Goal: Information Seeking & Learning: Learn about a topic

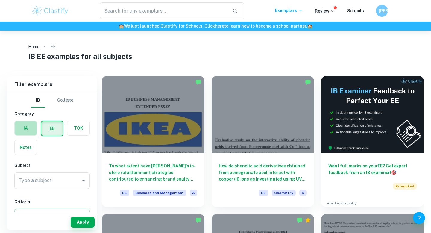
click at [35, 128] on label "button" at bounding box center [26, 128] width 22 height 14
click at [0, 0] on input "radio" at bounding box center [0, 0] width 0 height 0
click at [57, 178] on input "Type a subject" at bounding box center [47, 180] width 61 height 11
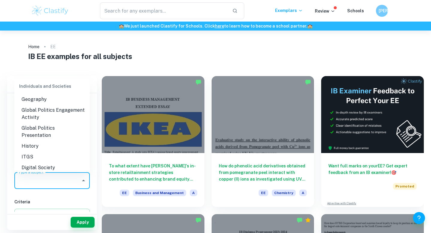
scroll to position [896, 0]
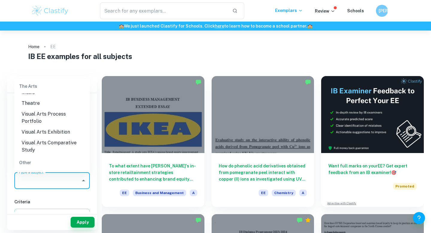
click at [58, 170] on li "ESS" at bounding box center [51, 175] width 75 height 11
type input "ESS"
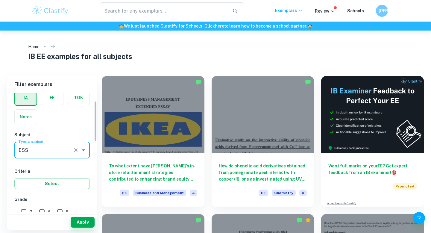
scroll to position [35, 0]
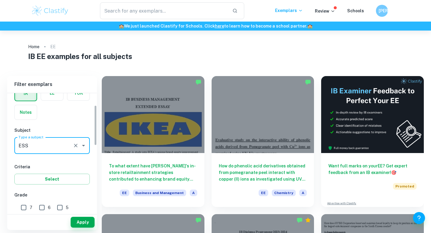
click at [27, 207] on input "7" at bounding box center [24, 207] width 12 height 12
checkbox input "true"
click at [77, 219] on button "Apply" at bounding box center [83, 222] width 24 height 11
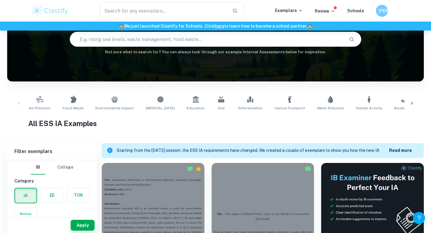
scroll to position [54, 0]
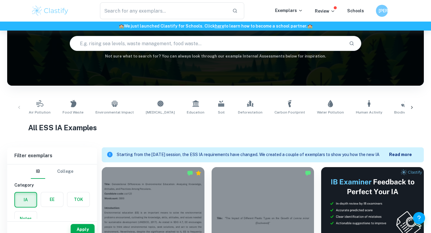
drag, startPoint x: 332, startPoint y: 105, endPoint x: 331, endPoint y: 115, distance: 9.9
click at [353, 105] on link "Human Activity" at bounding box center [368, 108] width 31 height 20
type input "Human Activity"
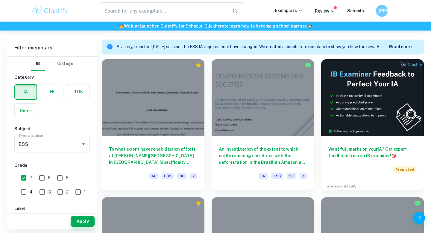
scroll to position [163, 0]
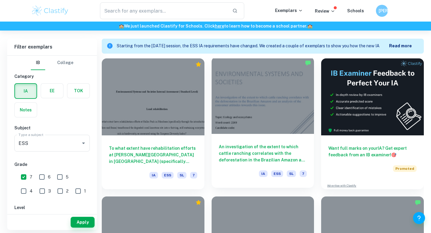
click at [259, 116] on div at bounding box center [263, 95] width 103 height 77
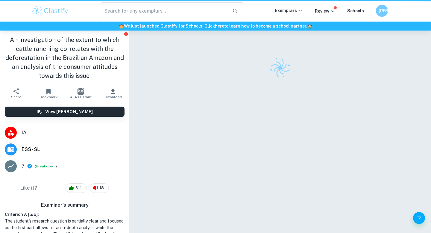
scroll to position [5, 0]
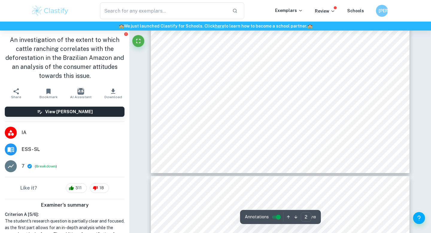
type input "3"
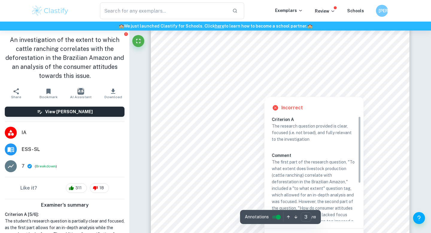
scroll to position [747, 0]
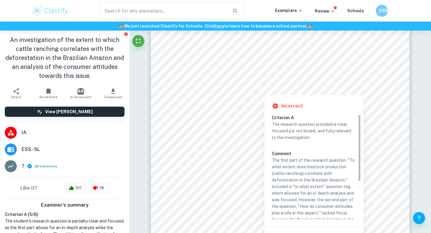
click at [222, 81] on div at bounding box center [286, 82] width 198 height 9
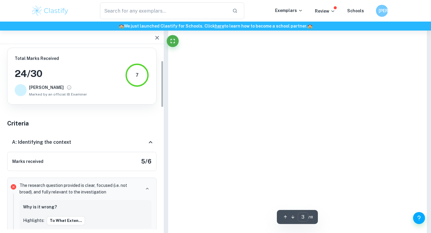
scroll to position [50, 0]
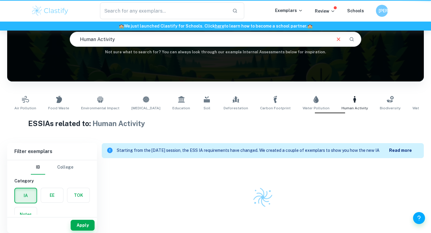
scroll to position [59, 0]
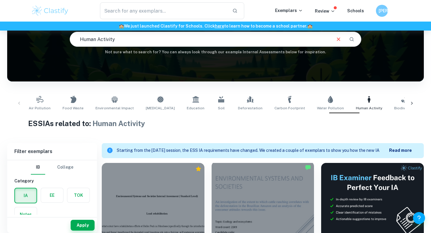
click at [246, 198] on div at bounding box center [263, 199] width 103 height 77
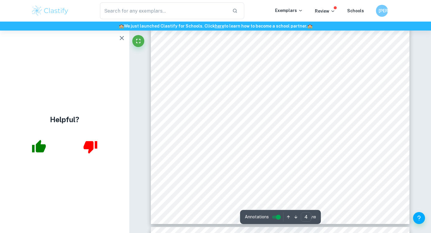
scroll to position [1199, 0]
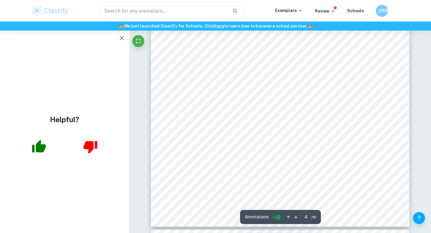
click at [42, 139] on icon "button" at bounding box center [38, 146] width 15 height 15
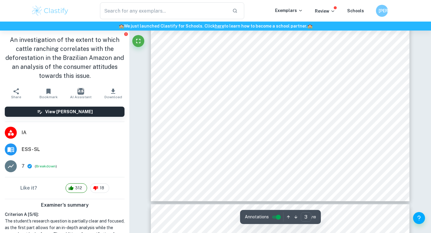
scroll to position [887, 0]
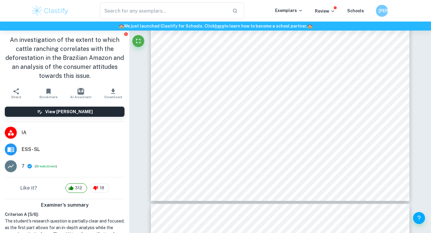
click at [178, 85] on div "3 Introduction: Identifying the context Research Question: To what extent does …" at bounding box center [280, 33] width 259 height 335
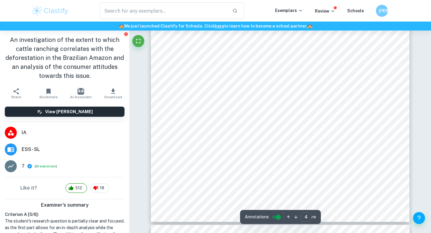
scroll to position [1209, 0]
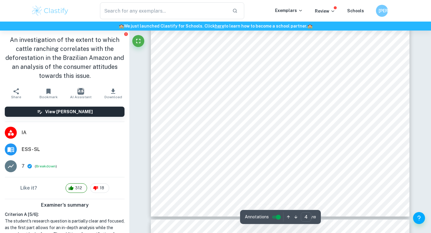
click at [288, 205] on div "4 Figure 1: Illustration retrieved from [DOMAIN_NAME] The underlying issue is t…" at bounding box center [280, 49] width 259 height 335
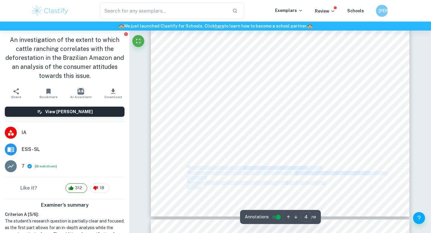
drag, startPoint x: 282, startPoint y: 187, endPoint x: 188, endPoint y: 165, distance: 96.3
click at [188, 165] on div "4 Figure 1: Illustration retrieved from [DOMAIN_NAME] The underlying issue is t…" at bounding box center [280, 49] width 259 height 335
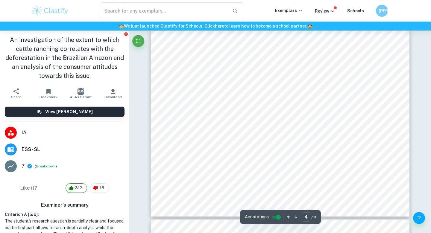
click at [188, 154] on span "pasture." at bounding box center [195, 151] width 17 height 5
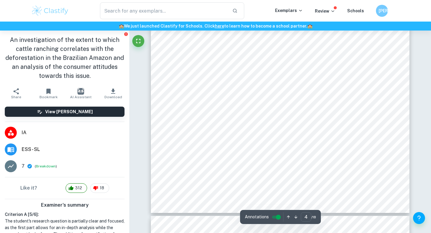
scroll to position [1214, 0]
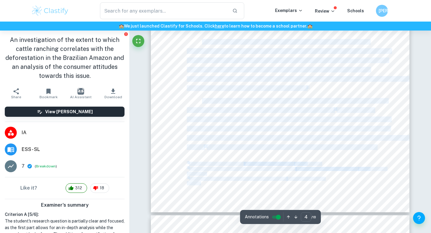
click at [203, 40] on div "4 Figure 1: Illustration retrieved from [DOMAIN_NAME] The underlying issue is t…" at bounding box center [280, 45] width 259 height 335
click at [203, 40] on span "The underlying issue is that some meat consumers believe that the effects on the" at bounding box center [285, 42] width 167 height 5
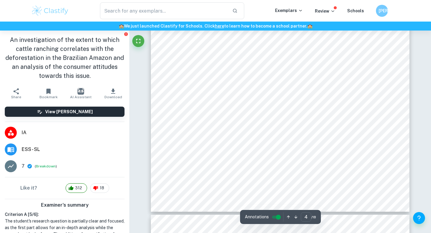
scroll to position [1215, 0]
click at [201, 38] on div "4 Figure 1: Illustration retrieved from [DOMAIN_NAME] The underlying issue is t…" at bounding box center [280, 43] width 259 height 335
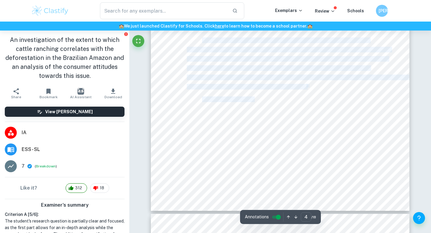
drag, startPoint x: 203, startPoint y: 40, endPoint x: 255, endPoint y: 99, distance: 78.9
click at [255, 99] on div "4 Figure 1: Illustration retrieved from [DOMAIN_NAME] The underlying issue is t…" at bounding box center [280, 43] width 259 height 335
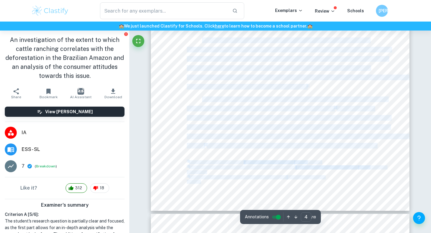
drag, startPoint x: 314, startPoint y: 87, endPoint x: 203, endPoint y: 39, distance: 120.5
click at [203, 39] on div "4 Figure 1: Illustration retrieved from [DOMAIN_NAME] The underlying issue is t…" at bounding box center [280, 43] width 259 height 335
click at [203, 39] on span "The underlying issue is that some meat consumers believe that the effects on the" at bounding box center [285, 40] width 167 height 5
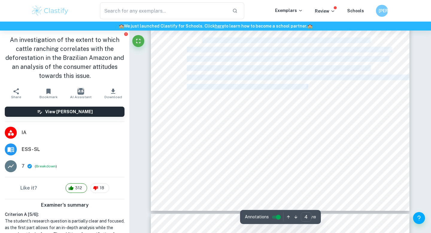
drag, startPoint x: 203, startPoint y: 39, endPoint x: 307, endPoint y: 87, distance: 114.9
click at [307, 87] on div "4 Figure 1: Illustration retrieved from [DOMAIN_NAME] The underlying issue is t…" at bounding box center [280, 43] width 259 height 335
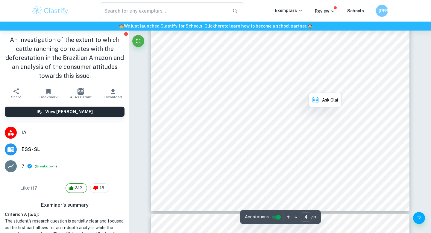
click at [312, 87] on div "4 Figure 1: Illustration retrieved from [DOMAIN_NAME] The underlying issue is t…" at bounding box center [280, 43] width 259 height 335
click at [205, 57] on span "necessary to raise livestock" at bounding box center [215, 55] width 56 height 5
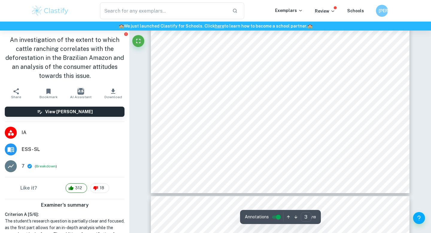
type input "4"
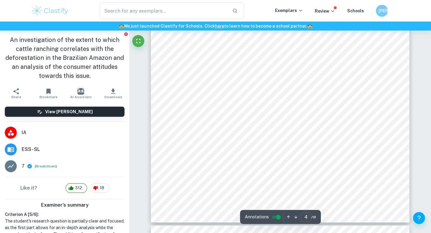
scroll to position [1208, 0]
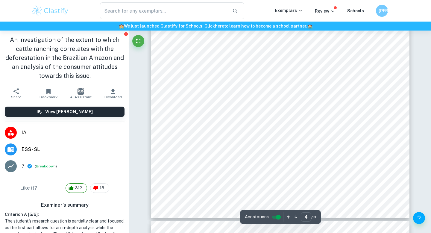
click at [169, 95] on div "4 Figure 1: Illustration retrieved from [DOMAIN_NAME] The underlying issue is t…" at bounding box center [280, 50] width 259 height 335
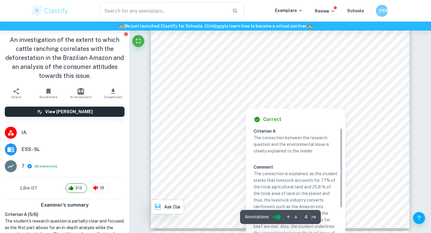
scroll to position [1198, 0]
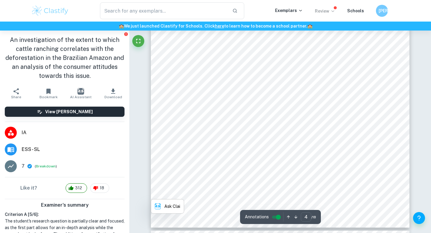
click at [333, 12] on icon at bounding box center [332, 11] width 5 height 5
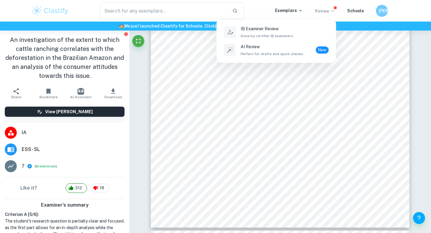
click at [333, 12] on div at bounding box center [215, 116] width 431 height 233
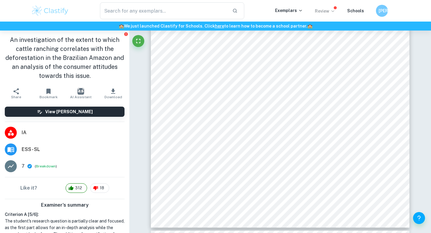
click at [333, 12] on icon at bounding box center [332, 11] width 5 height 5
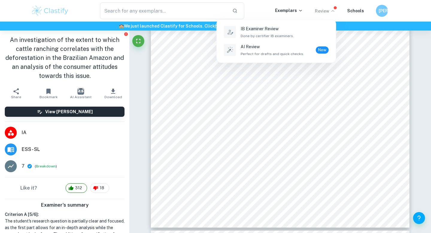
click at [333, 12] on div at bounding box center [215, 116] width 431 height 233
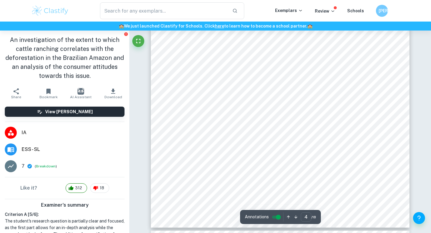
drag, startPoint x: 201, startPoint y: 56, endPoint x: 311, endPoint y: 100, distance: 118.3
click at [311, 100] on div "4 Figure 1: Illustration retrieved from [DOMAIN_NAME] The underlying issue is t…" at bounding box center [280, 60] width 259 height 335
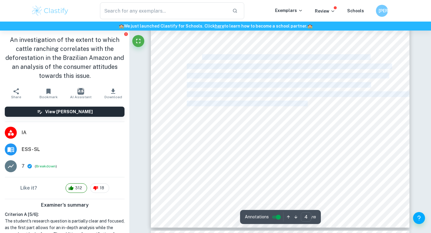
drag, startPoint x: 307, startPoint y: 102, endPoint x: 203, endPoint y: 55, distance: 114.9
click at [203, 55] on div "4 Figure 1: Illustration retrieved from [DOMAIN_NAME] The underlying issue is t…" at bounding box center [280, 60] width 259 height 335
click at [203, 55] on span "The underlying issue is that some meat consumers believe that the effects on the" at bounding box center [285, 57] width 167 height 5
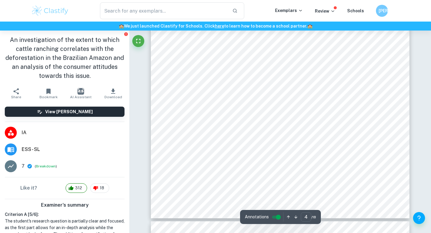
scroll to position [1208, 0]
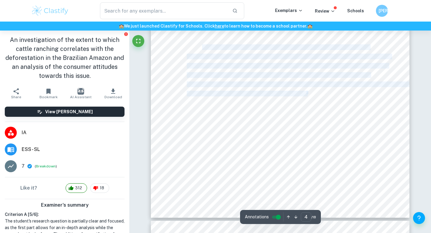
drag, startPoint x: 202, startPoint y: 45, endPoint x: 307, endPoint y: 92, distance: 115.0
click at [307, 92] on div "4 Figure 1: Illustration retrieved from [DOMAIN_NAME] The underlying issue is t…" at bounding box center [280, 50] width 259 height 335
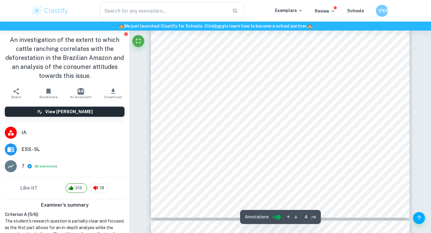
click at [322, 92] on div "4 Figure 1: Illustration retrieved from [DOMAIN_NAME] The underlying issue is t…" at bounding box center [280, 50] width 259 height 335
click at [197, 48] on div "4 Figure 1: Illustration retrieved from [DOMAIN_NAME] The underlying issue is t…" at bounding box center [280, 50] width 259 height 335
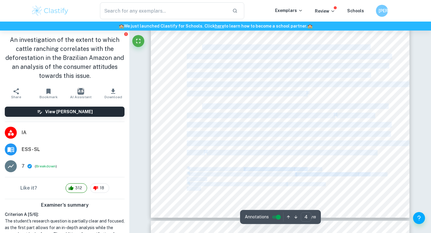
click at [202, 45] on div "4 Figure 1: Illustration retrieved from [DOMAIN_NAME] The underlying issue is t…" at bounding box center [280, 50] width 259 height 335
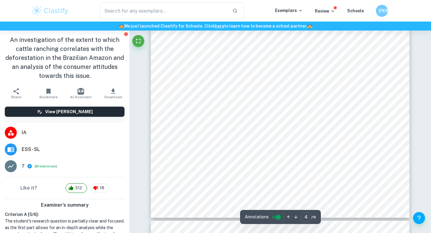
click at [201, 45] on div "4 Figure 1: Illustration retrieved from [DOMAIN_NAME] The underlying issue is t…" at bounding box center [280, 50] width 259 height 335
drag, startPoint x: 202, startPoint y: 46, endPoint x: 309, endPoint y: 97, distance: 119.1
click at [309, 97] on div "4 Figure 1: Illustration retrieved from [DOMAIN_NAME] The underlying issue is t…" at bounding box center [280, 50] width 259 height 335
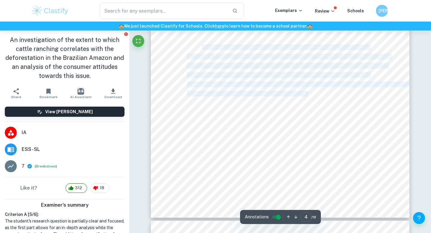
drag, startPoint x: 308, startPoint y: 94, endPoint x: 202, endPoint y: 44, distance: 117.3
click at [202, 44] on div "4 Figure 1: Illustration retrieved from [DOMAIN_NAME] The underlying issue is t…" at bounding box center [280, 50] width 259 height 335
click at [202, 45] on span "The underlying issue is that some meat consumers believe that the effects on the" at bounding box center [285, 47] width 167 height 5
drag, startPoint x: 202, startPoint y: 44, endPoint x: 308, endPoint y: 94, distance: 116.9
click at [308, 94] on div "4 Figure 1: Illustration retrieved from [DOMAIN_NAME] The underlying issue is t…" at bounding box center [280, 50] width 259 height 335
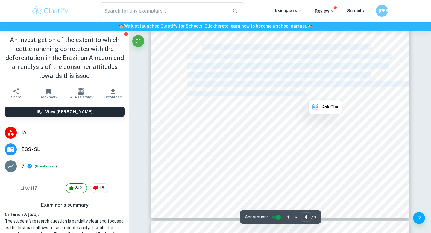
click at [308, 94] on span "4" at bounding box center [307, 92] width 2 height 3
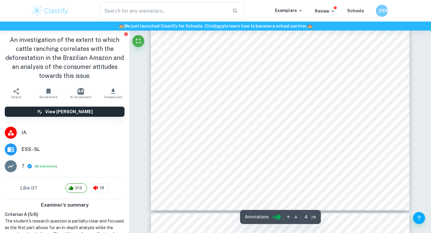
scroll to position [1216, 0]
drag, startPoint x: 199, startPoint y: 97, endPoint x: 186, endPoint y: 97, distance: 12.6
click at [186, 97] on div "4 Figure 1: Illustration retrieved from [DOMAIN_NAME] The underlying issue is t…" at bounding box center [280, 42] width 259 height 335
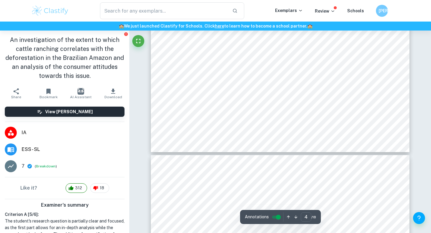
scroll to position [1276, 0]
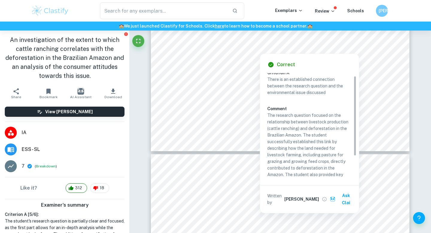
scroll to position [6, 0]
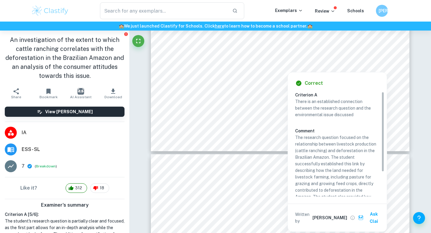
click at [372, 60] on div at bounding box center [370, 60] width 41 height 9
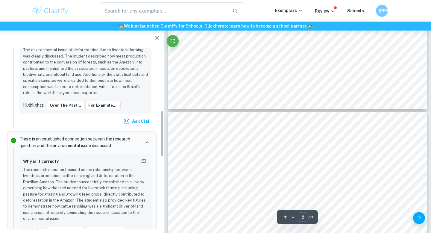
scroll to position [247, 0]
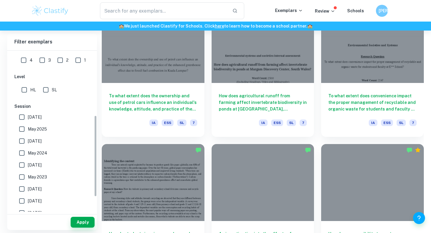
scroll to position [128, 0]
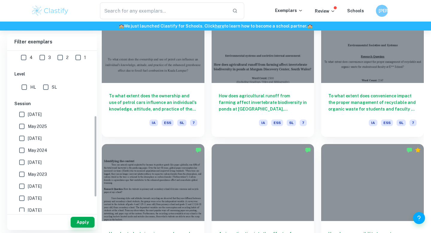
click at [42, 114] on span "[DATE]" at bounding box center [35, 114] width 14 height 7
click at [28, 114] on input "[DATE]" at bounding box center [22, 114] width 12 height 12
checkbox input "true"
click at [71, 221] on button "Apply" at bounding box center [83, 222] width 24 height 11
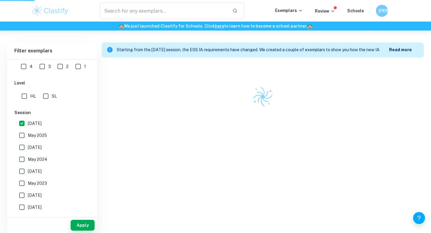
scroll to position [144, 0]
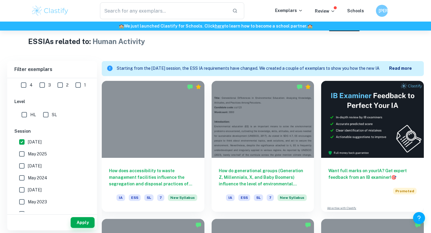
scroll to position [141, 0]
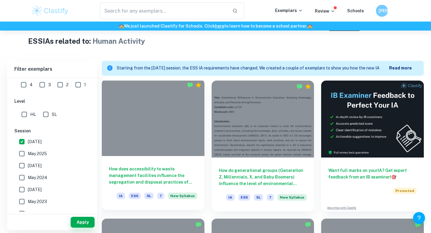
click at [168, 183] on h6 "How does accessibility to waste management facilities influence the segregation…" at bounding box center [153, 176] width 88 height 20
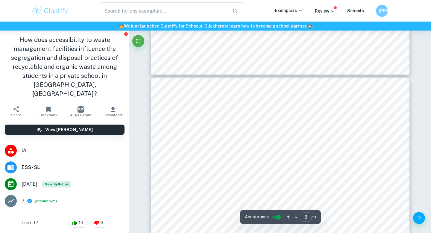
scroll to position [740, 0]
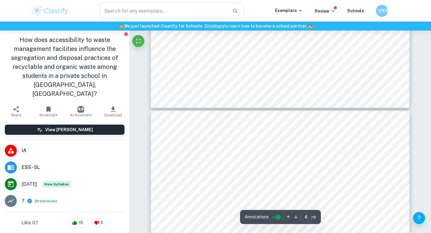
scroll to position [1074, 0]
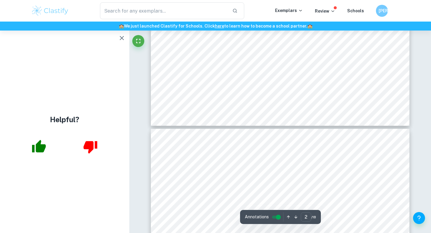
type input "3"
